Goal: Communication & Community: Connect with others

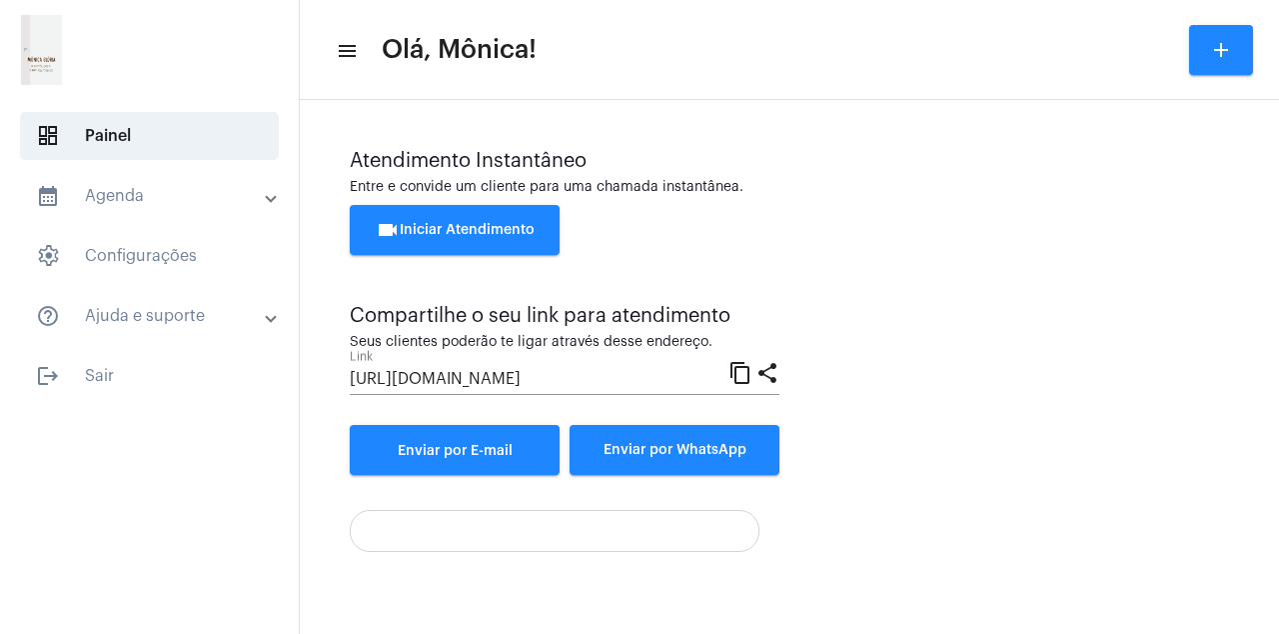
scroll to position [114, 0]
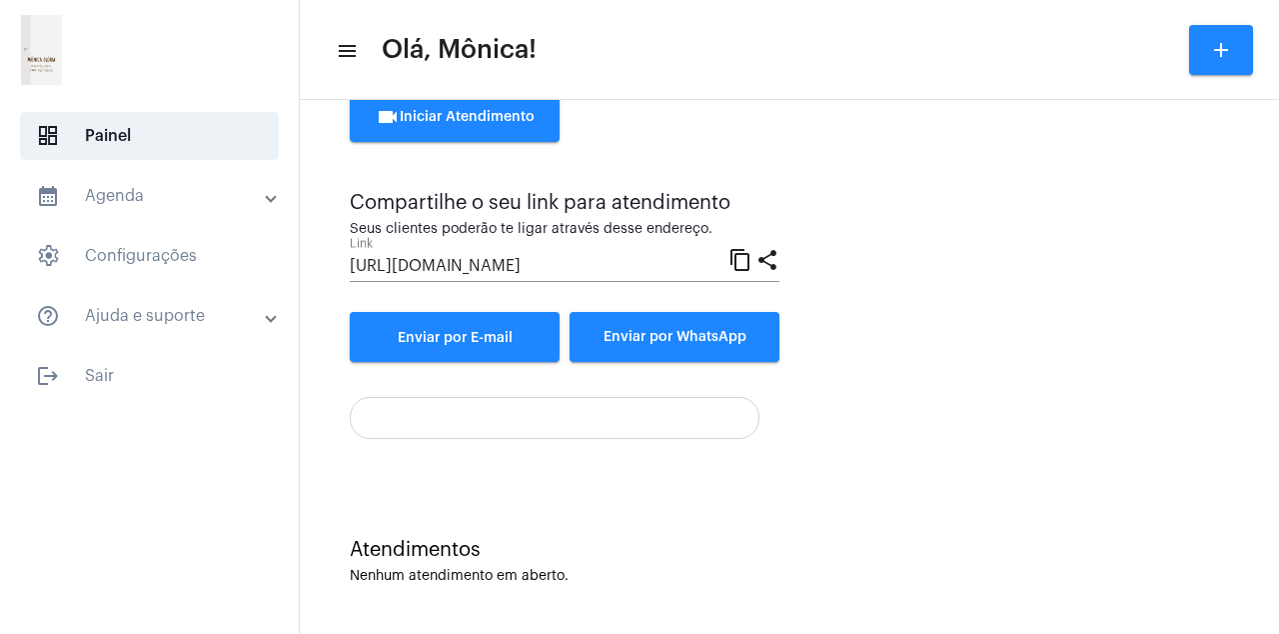
click at [978, 405] on div at bounding box center [789, 410] width 879 height 57
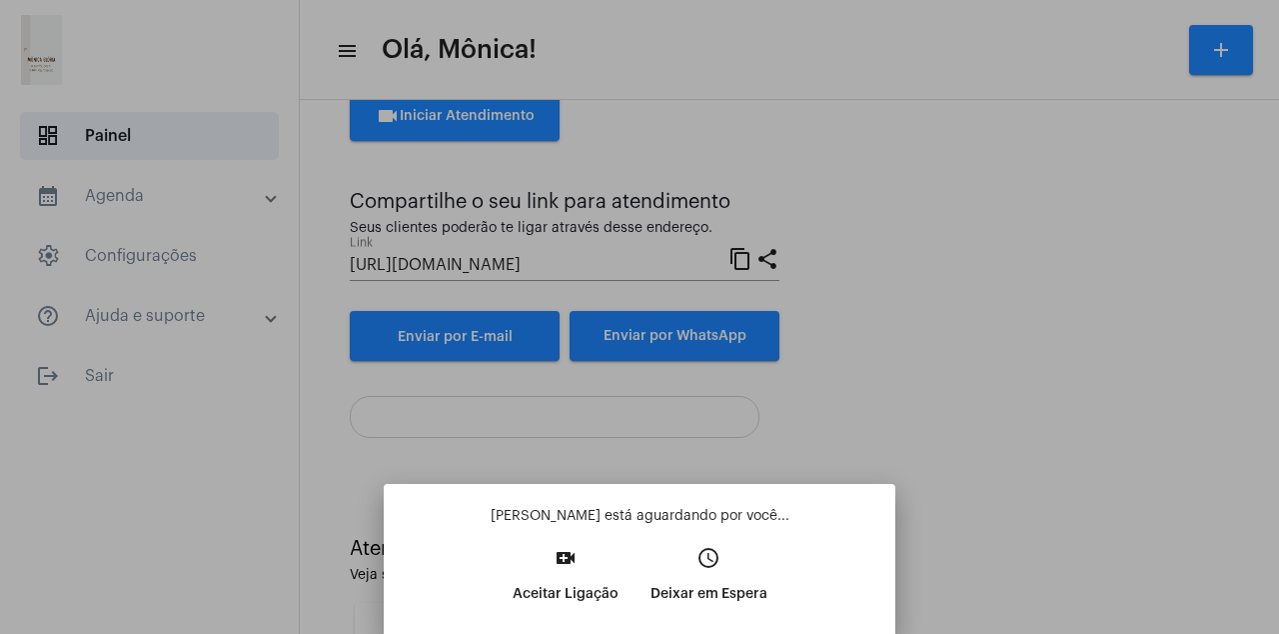
click at [568, 577] on p "Aceitar Ligação" at bounding box center [566, 594] width 106 height 36
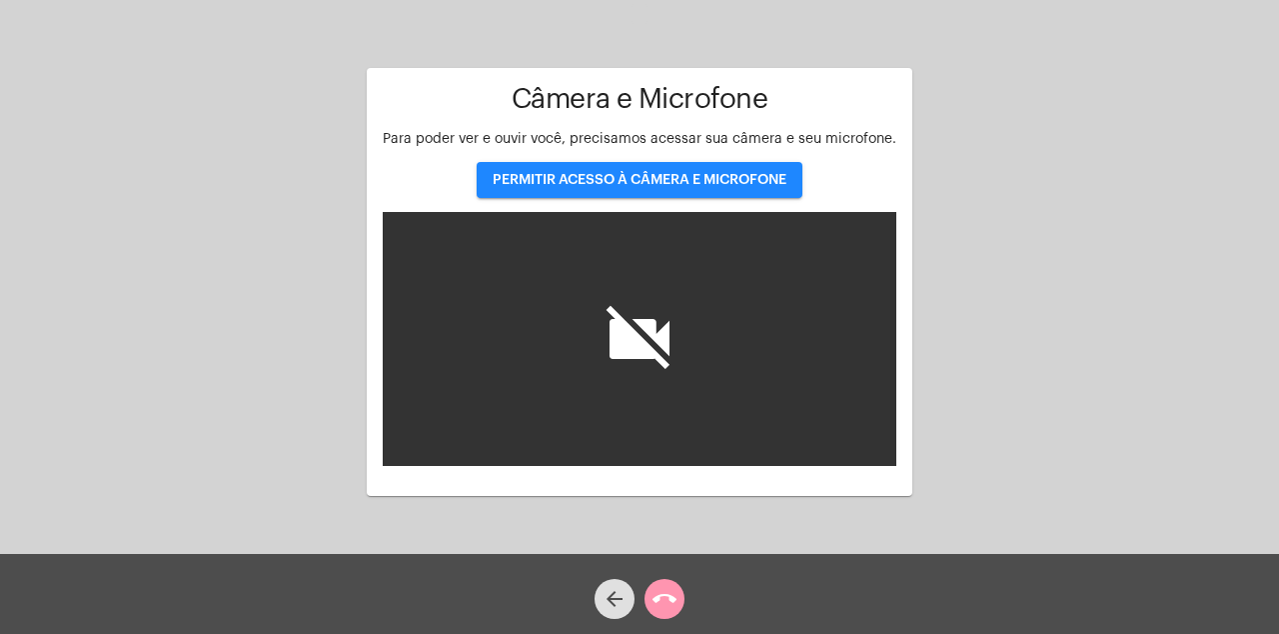
click at [747, 173] on span "PERMITIR ACESSO À CÂMERA E MICROFONE" at bounding box center [640, 180] width 294 height 14
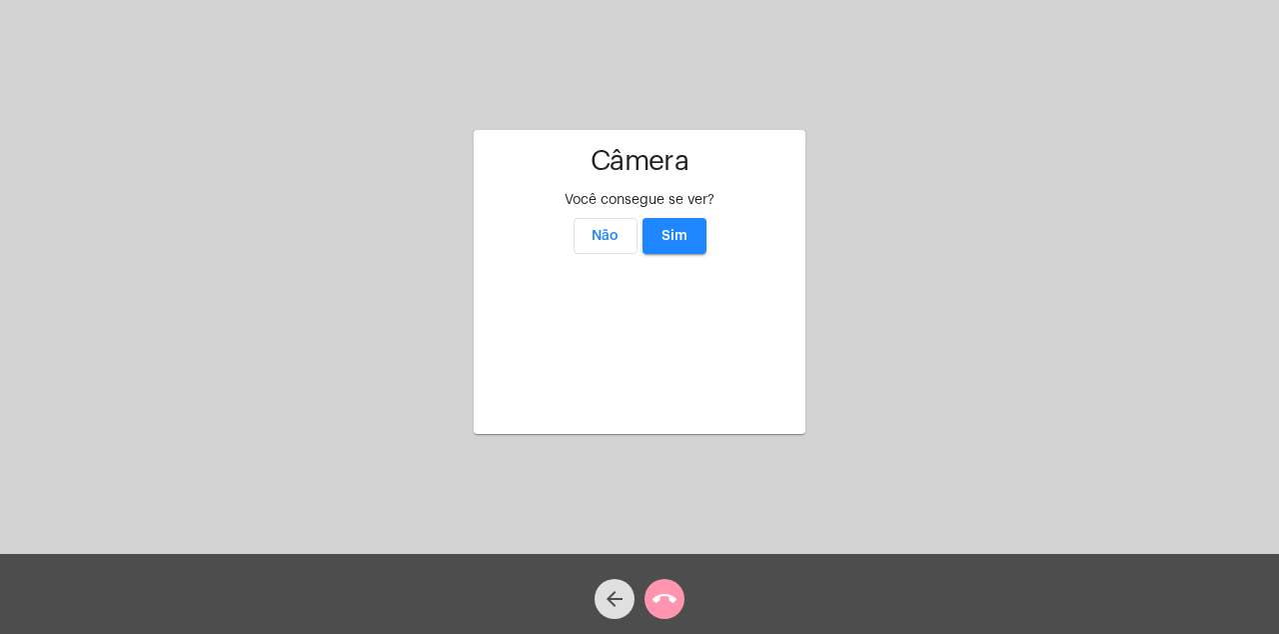
click at [675, 218] on button "Sim" at bounding box center [675, 236] width 64 height 36
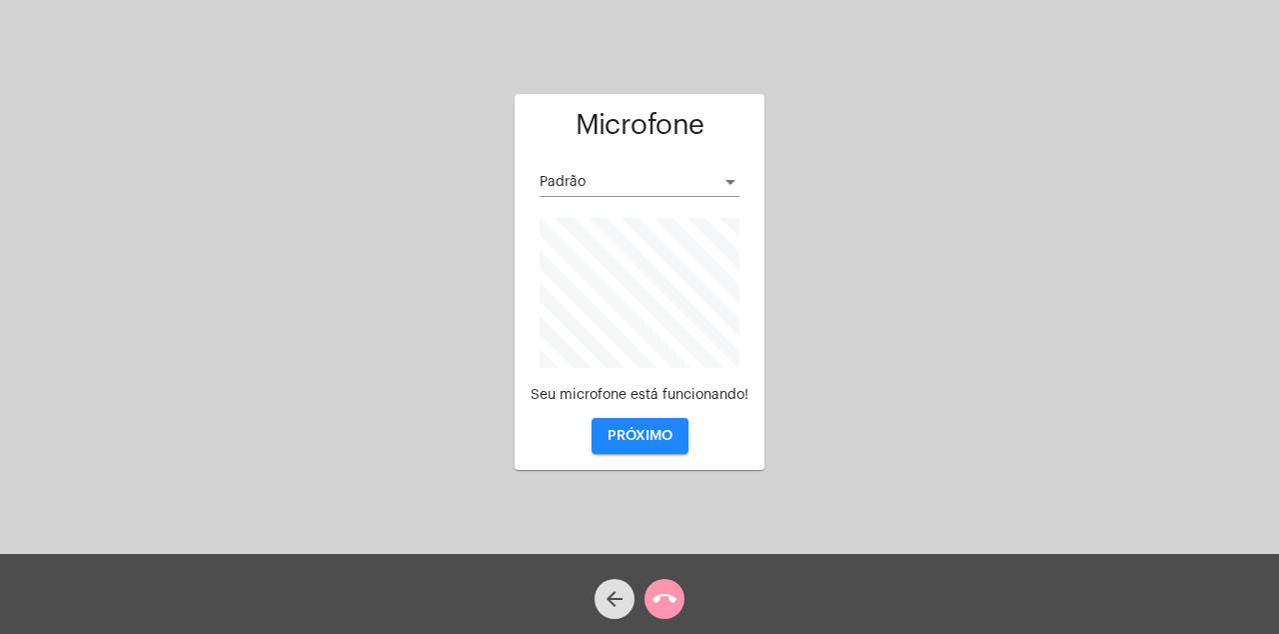
click at [656, 438] on span "PRÓXIMO" at bounding box center [640, 436] width 65 height 14
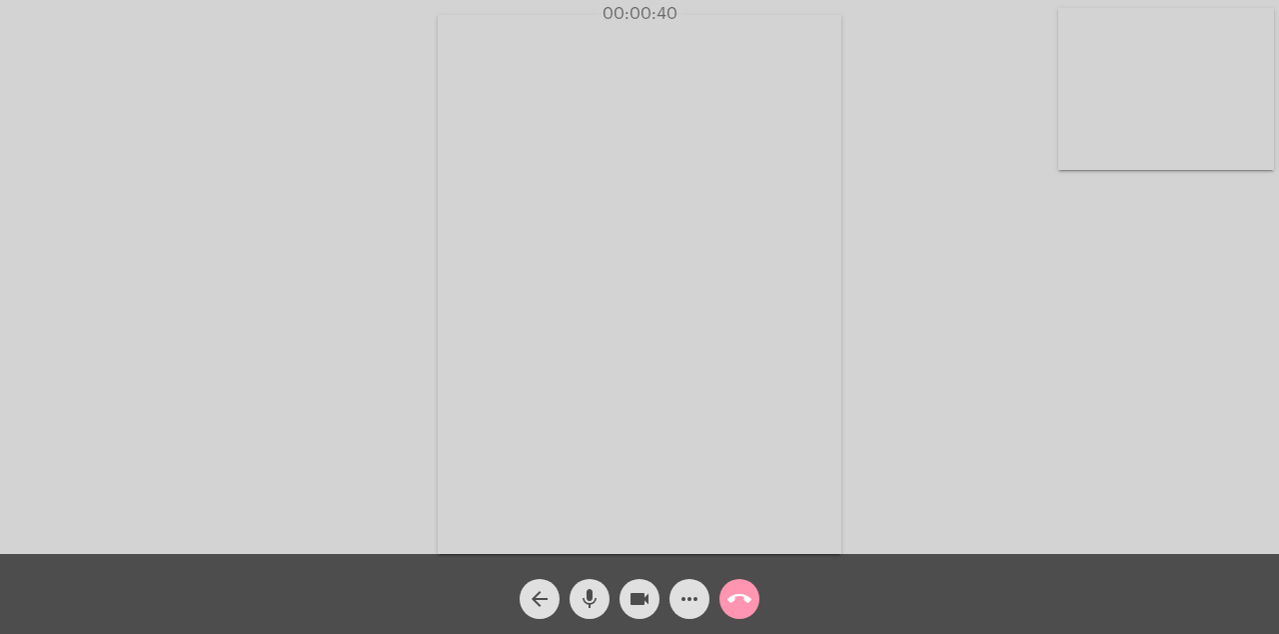
click at [978, 124] on video at bounding box center [1166, 89] width 216 height 162
click at [273, 352] on video at bounding box center [223, 282] width 216 height 288
click at [663, 329] on video at bounding box center [640, 284] width 404 height 539
click at [978, 350] on video at bounding box center [955, 282] width 610 height 457
click at [749, 616] on span "call_end" at bounding box center [739, 599] width 24 height 40
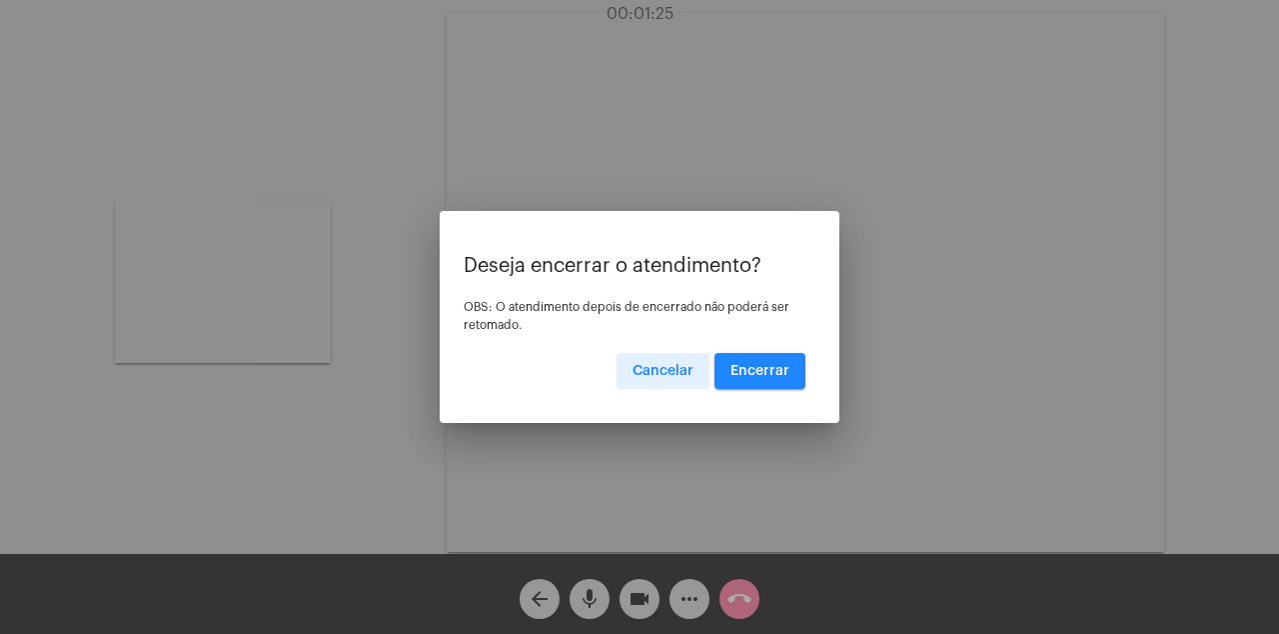
click at [767, 379] on button "Encerrar" at bounding box center [760, 371] width 91 height 36
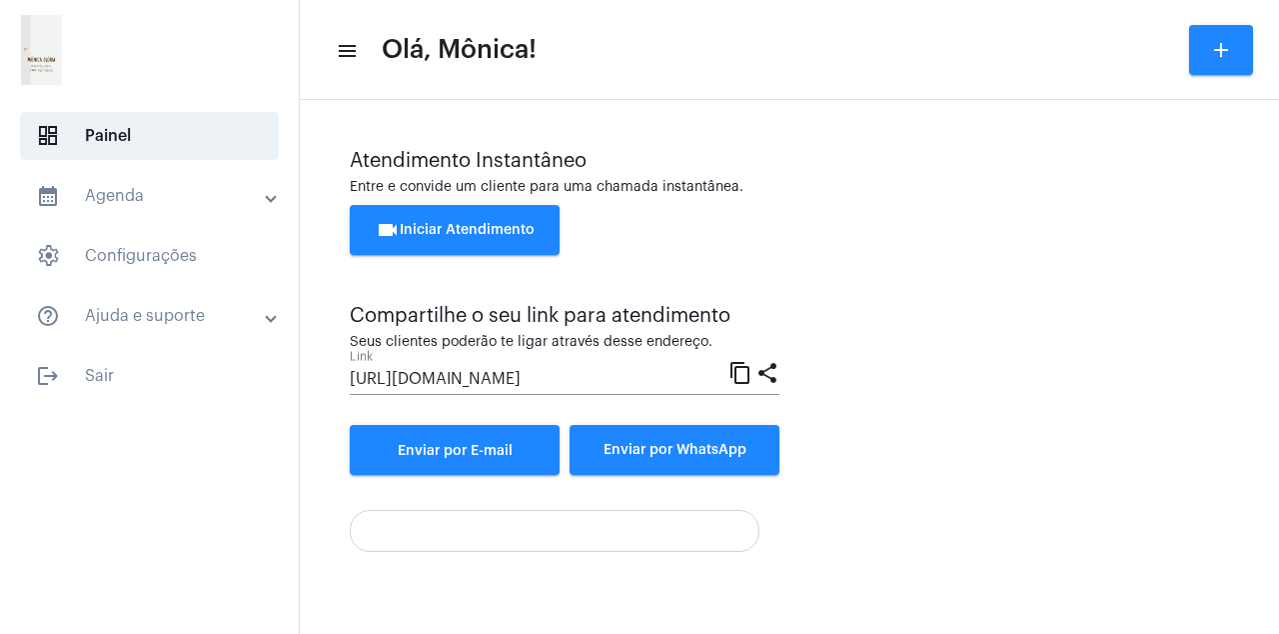
click at [116, 386] on span "logout Sair" at bounding box center [149, 376] width 259 height 48
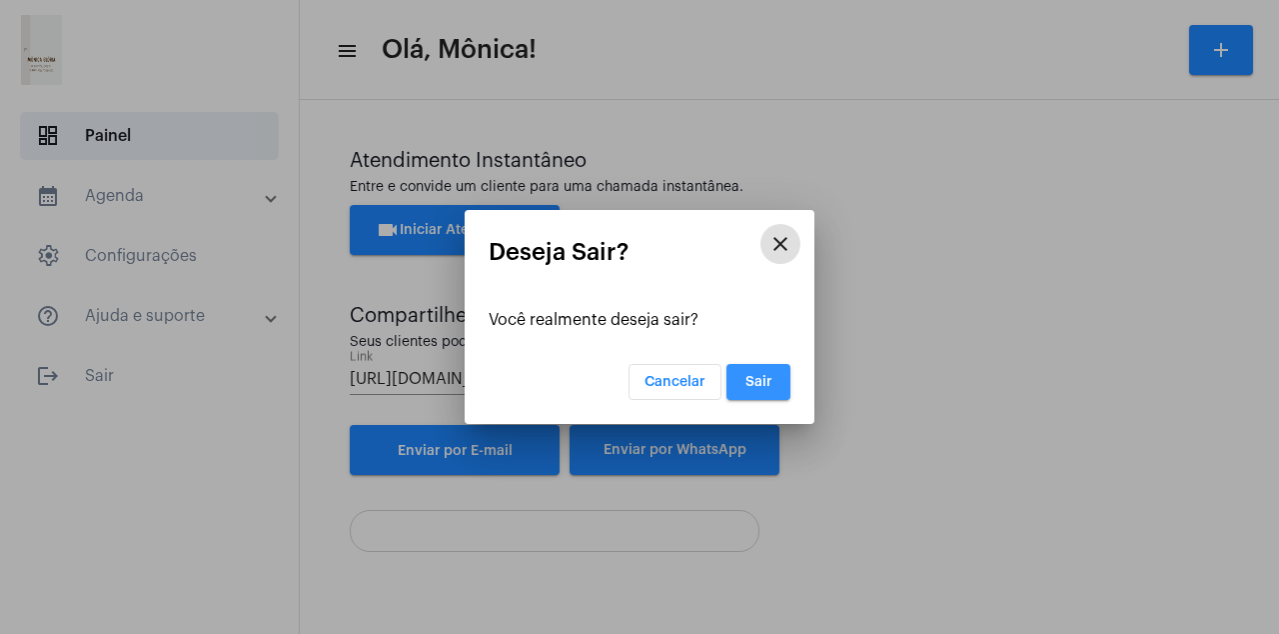
click at [757, 387] on span "Sair" at bounding box center [758, 382] width 27 height 14
